Goal: Task Accomplishment & Management: Manage account settings

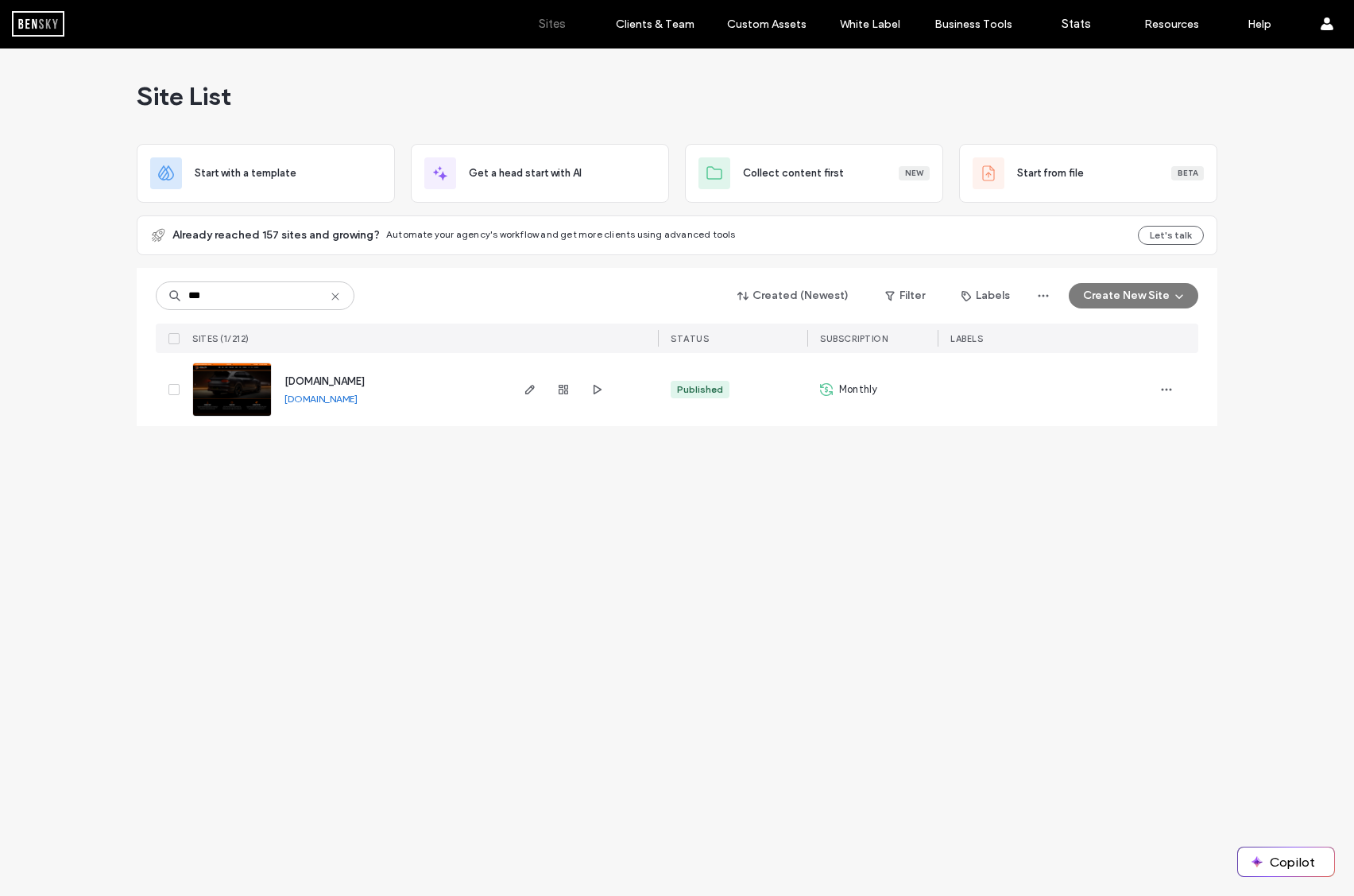
type input "***"
click at [365, 373] on div "[DOMAIN_NAME]" at bounding box center [325, 381] width 80 height 16
click at [365, 378] on span "[DOMAIN_NAME]" at bounding box center [325, 381] width 80 height 12
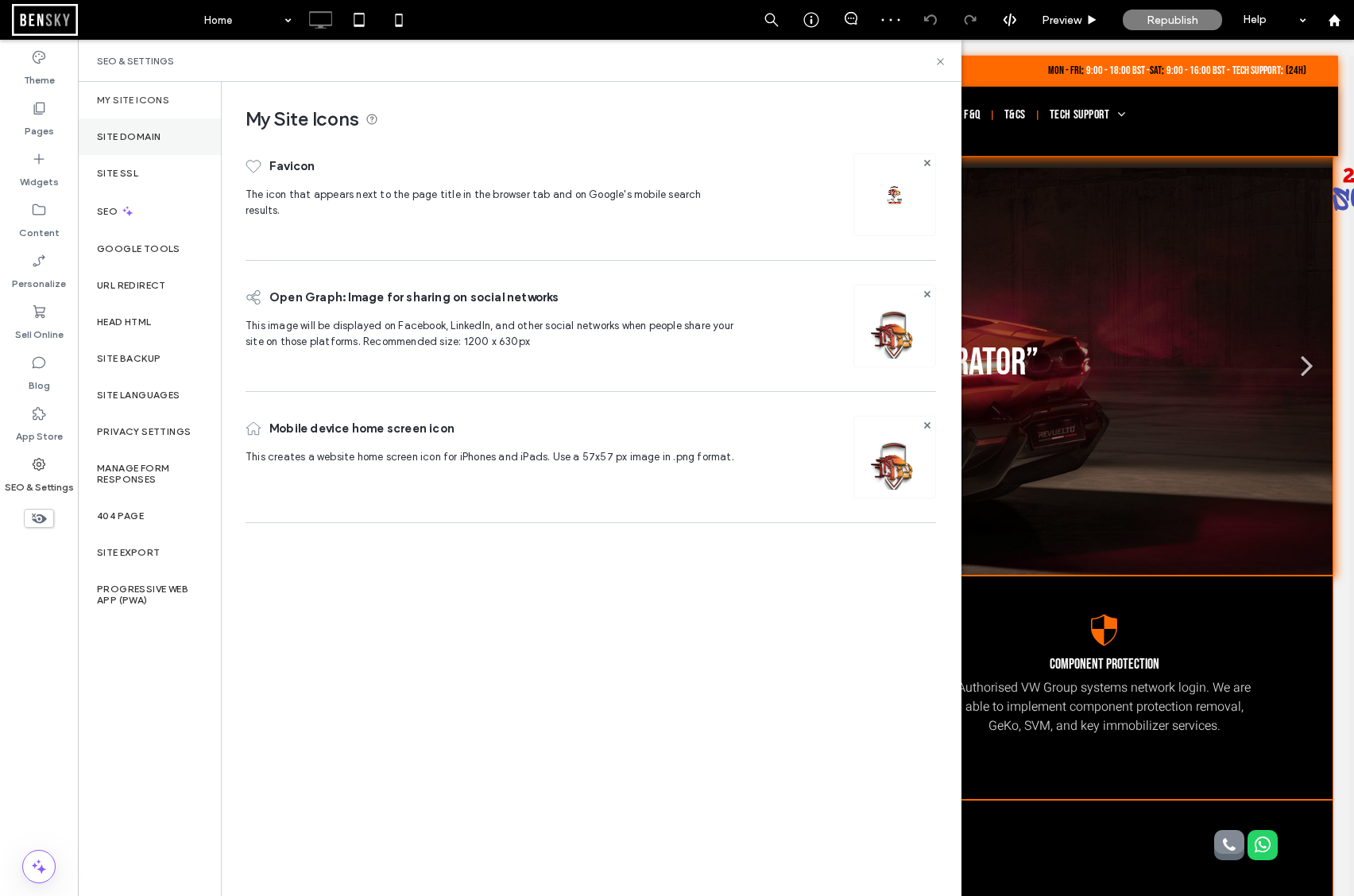
click at [139, 125] on div "Site Domain" at bounding box center [149, 136] width 143 height 37
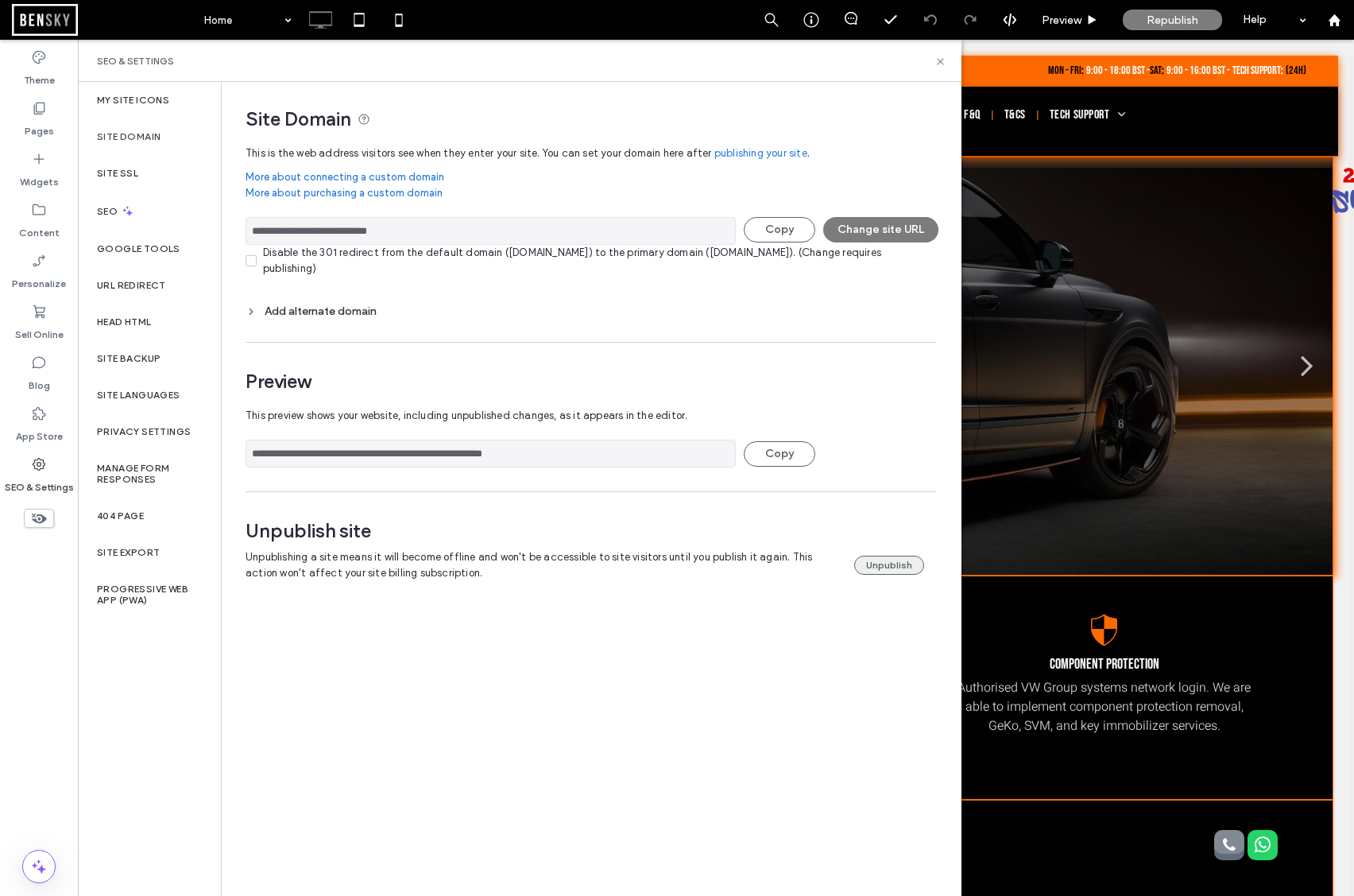
click at [893, 556] on button "Unpublish" at bounding box center [889, 565] width 70 height 19
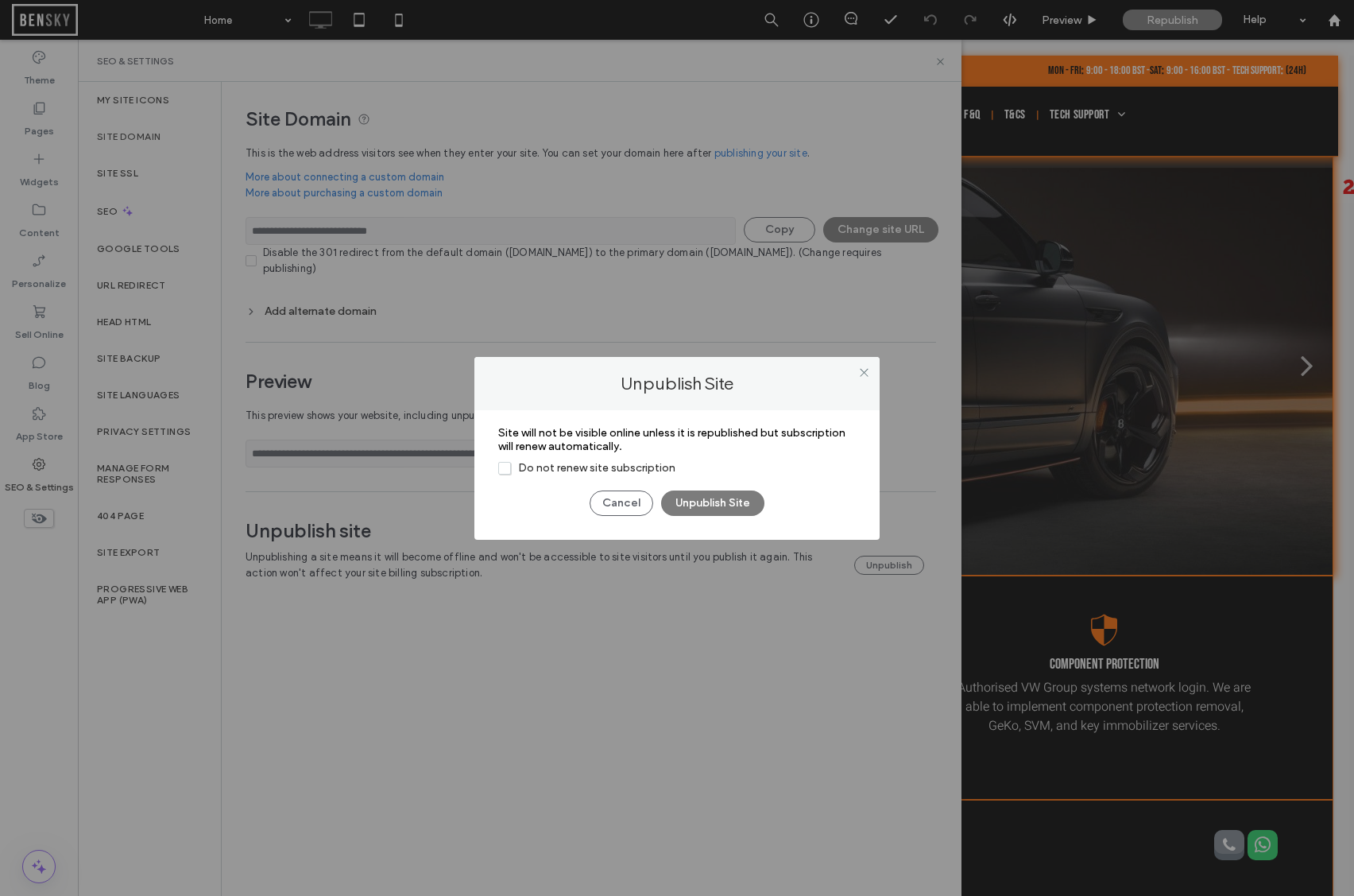
click at [607, 468] on span "Do not renew site subscription" at bounding box center [587, 468] width 177 height 14
click at [715, 500] on button "Unpublish Site" at bounding box center [713, 503] width 103 height 25
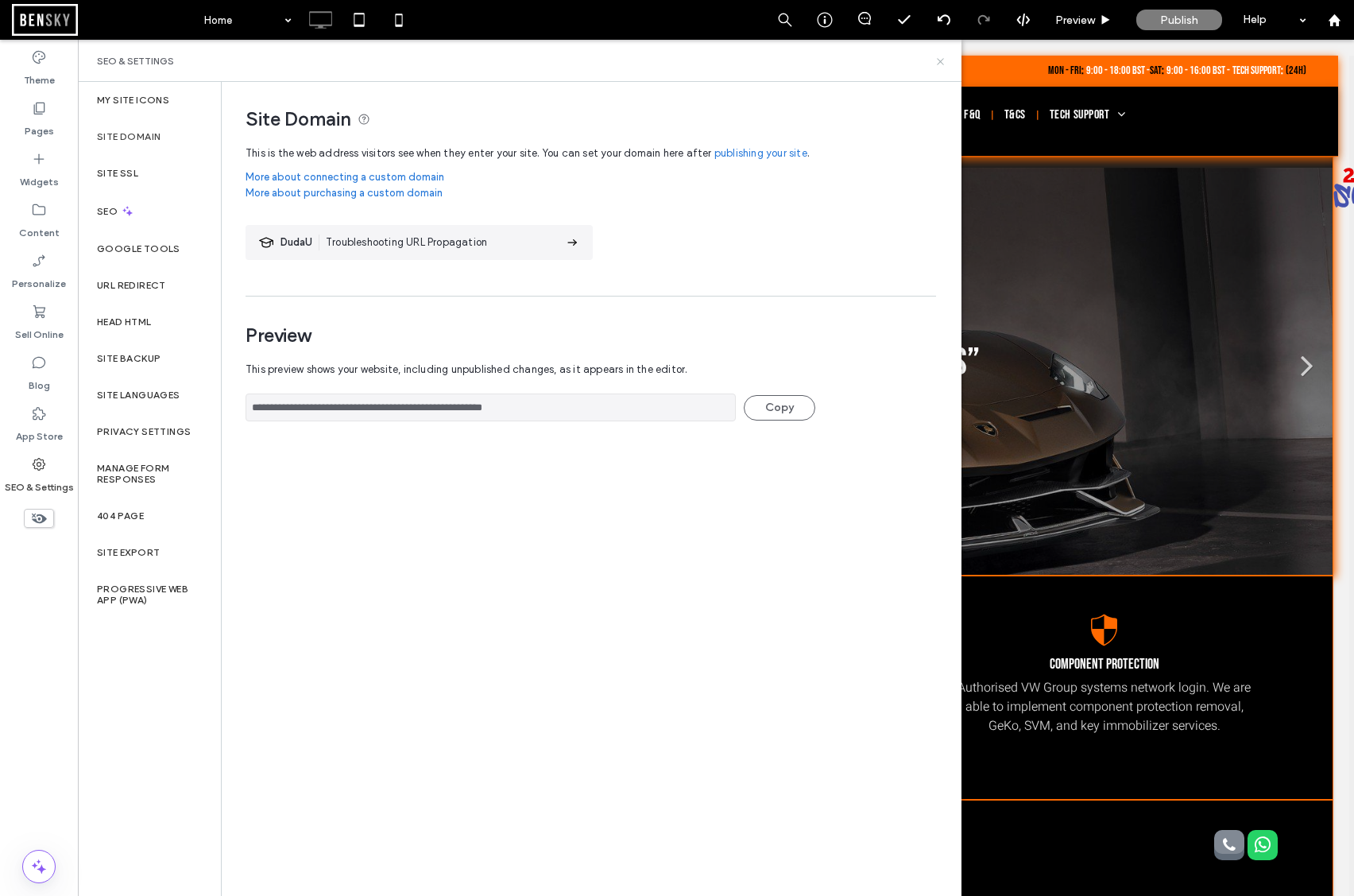
click at [943, 63] on use at bounding box center [940, 61] width 7 height 7
